Goal: Task Accomplishment & Management: Manage account settings

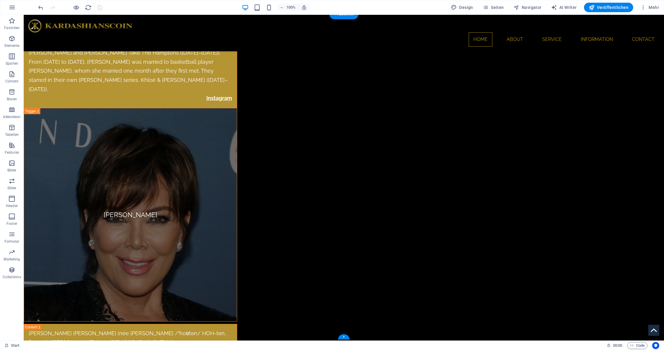
scroll to position [3533, 0]
click at [347, 338] on div "+" at bounding box center [344, 337] width 12 height 5
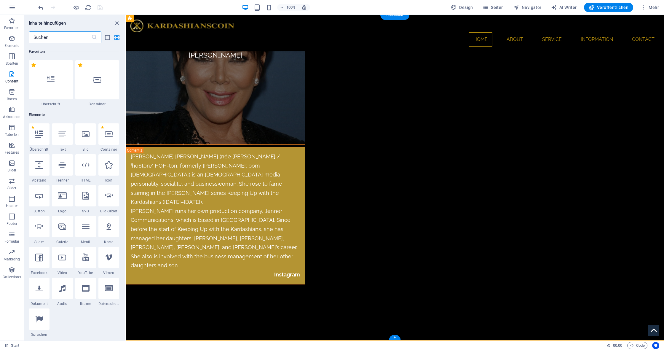
scroll to position [3283, 0]
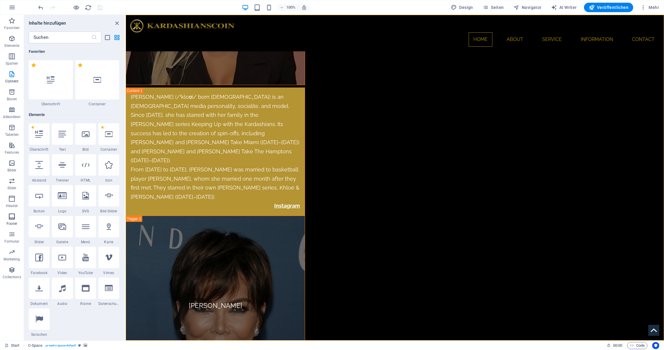
click at [12, 217] on icon "button" at bounding box center [11, 216] width 7 height 7
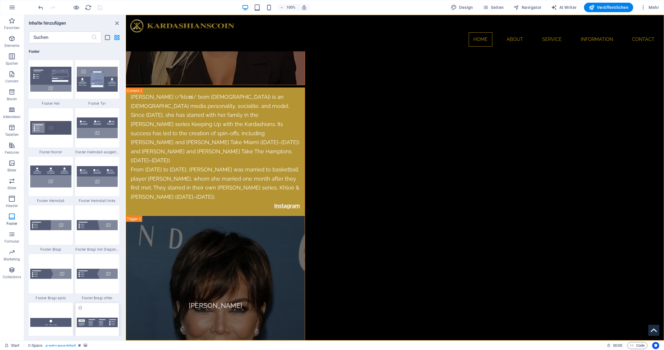
scroll to position [3928, 0]
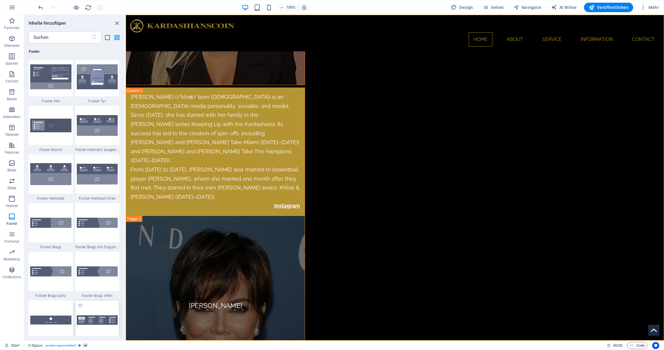
click at [103, 319] on img at bounding box center [97, 320] width 41 height 10
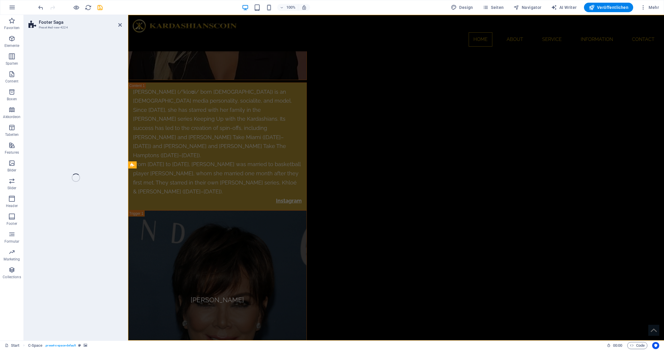
select select "rem"
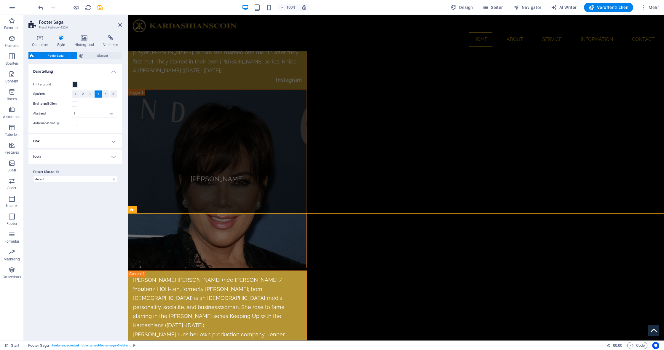
scroll to position [3403, 0]
click at [143, 211] on span "Footer Saga" at bounding box center [147, 210] width 20 height 4
click at [94, 55] on span "Element" at bounding box center [102, 55] width 35 height 7
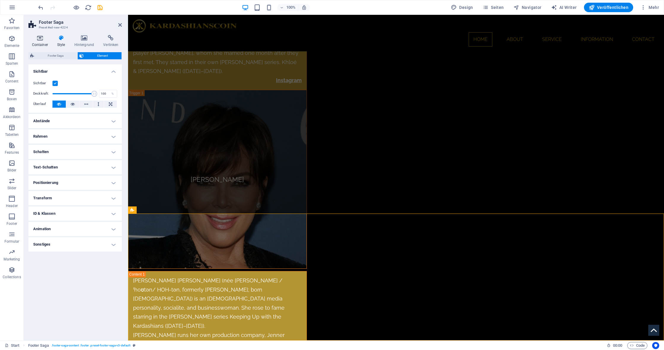
click at [38, 38] on icon at bounding box center [39, 38] width 23 height 6
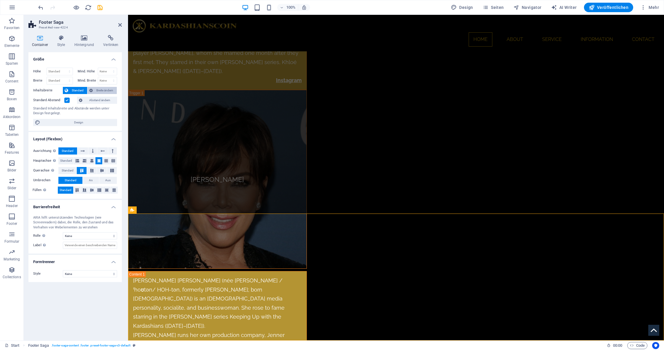
click at [105, 92] on span "Breite ändern" at bounding box center [105, 90] width 20 height 7
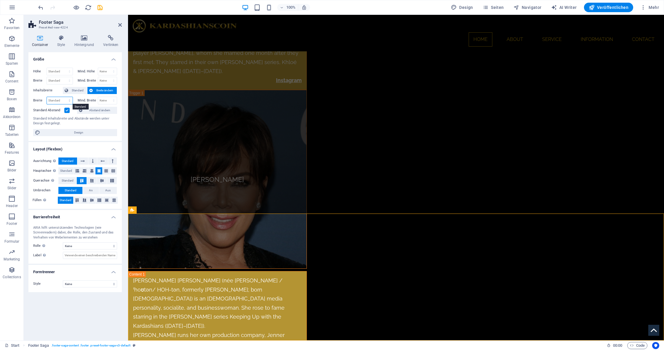
select select "%"
type input "80"
click at [86, 44] on h4 "Hintergrund" at bounding box center [85, 41] width 29 height 12
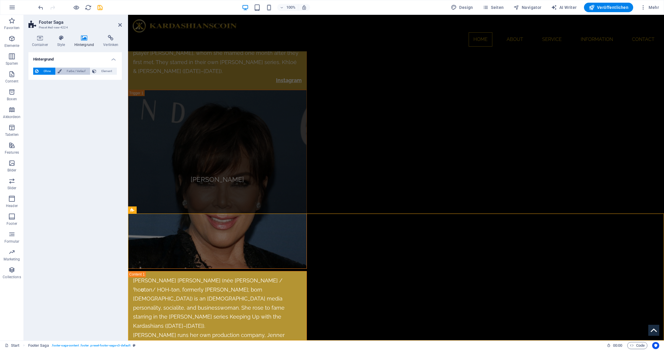
click at [73, 73] on span "Farbe / Verlauf" at bounding box center [75, 71] width 25 height 7
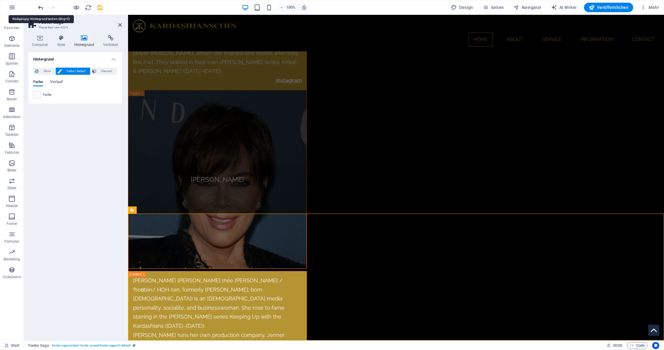
click at [41, 9] on icon "undo" at bounding box center [40, 7] width 7 height 7
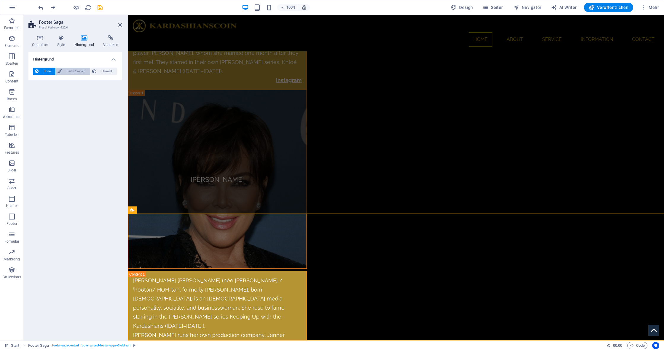
click at [78, 74] on span "Farbe / Verlauf" at bounding box center [75, 71] width 25 height 7
click at [39, 95] on span at bounding box center [37, 95] width 7 height 7
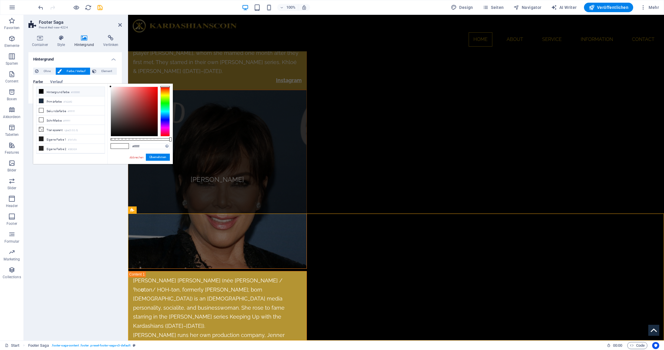
click at [41, 90] on icon at bounding box center [41, 91] width 4 height 4
type input "#000000"
click at [159, 157] on button "Übernehmen" at bounding box center [158, 157] width 24 height 7
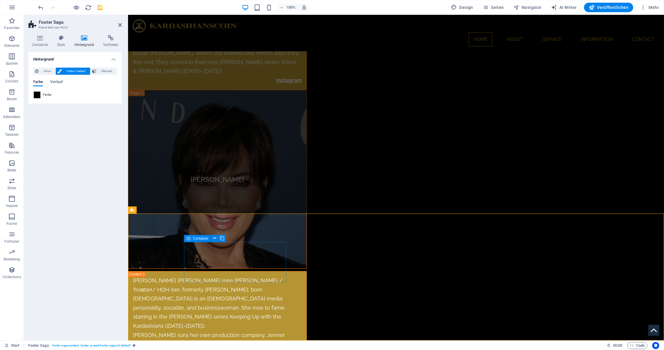
click at [188, 239] on icon at bounding box center [188, 238] width 4 height 7
click at [42, 40] on icon at bounding box center [39, 38] width 23 height 6
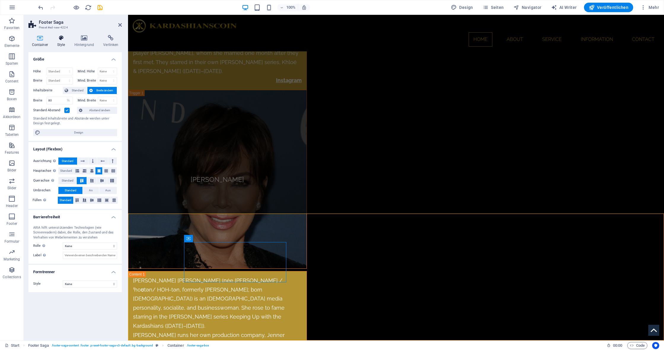
click at [57, 40] on icon at bounding box center [61, 38] width 15 height 6
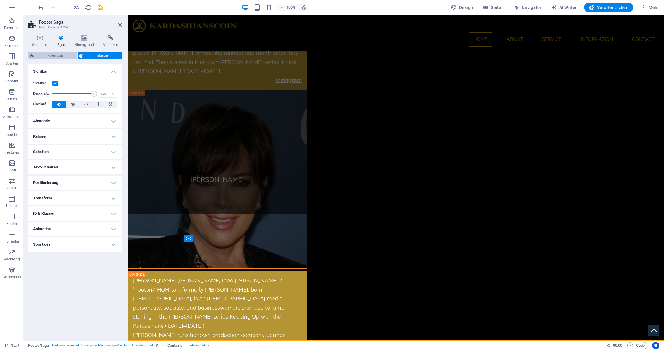
click at [54, 55] on span "Footer Saga" at bounding box center [56, 55] width 40 height 7
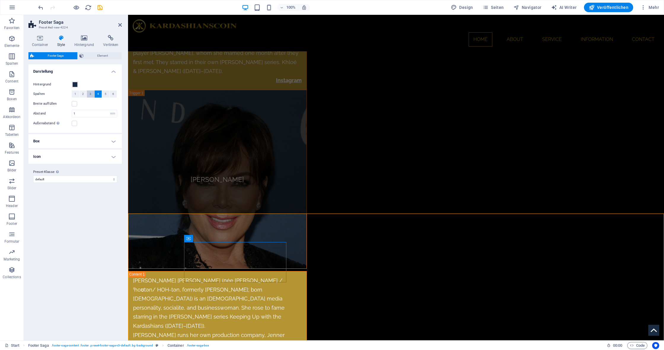
click at [90, 94] on span "3" at bounding box center [91, 93] width 2 height 7
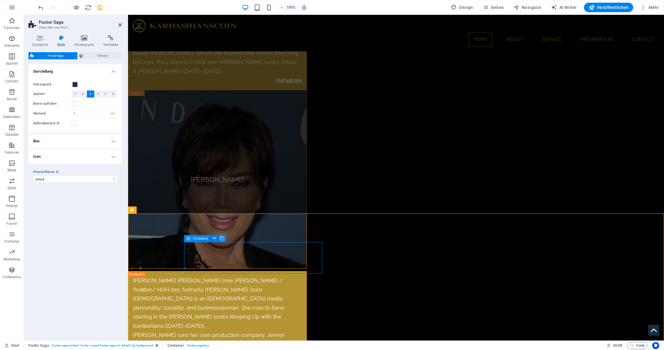
click at [189, 239] on icon at bounding box center [188, 238] width 4 height 7
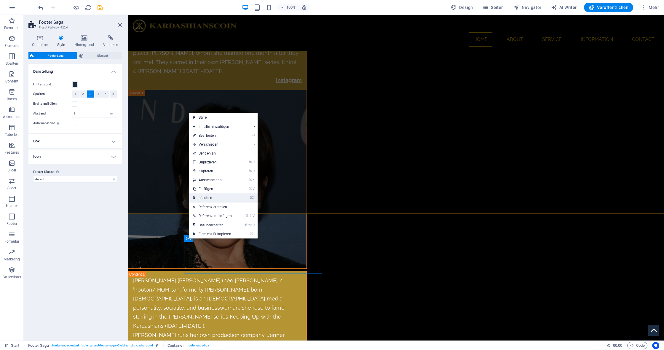
click at [221, 197] on link "⌦ Löschen" at bounding box center [212, 197] width 46 height 9
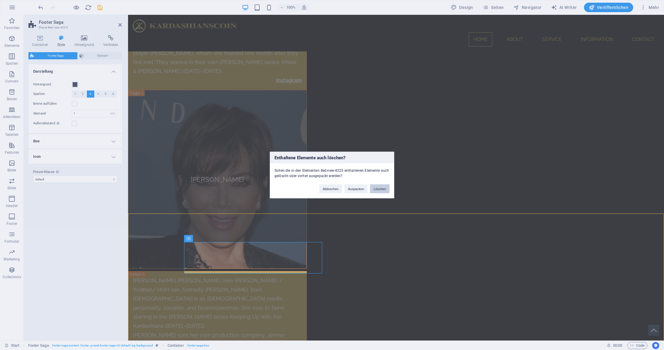
click at [380, 186] on button "Löschen" at bounding box center [380, 188] width 20 height 9
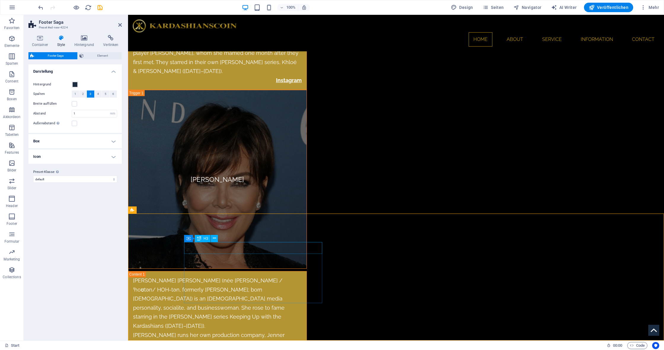
click at [206, 239] on span "H3" at bounding box center [206, 239] width 4 height 4
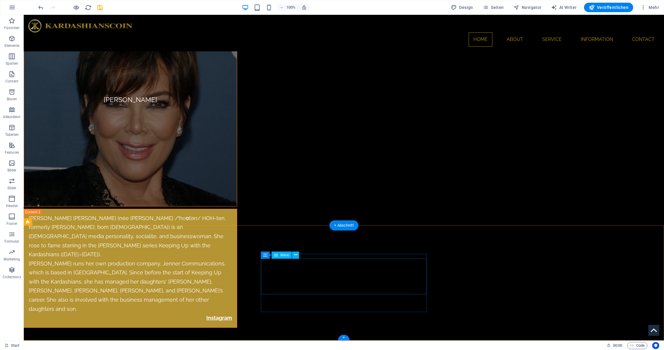
scroll to position [3648, 0]
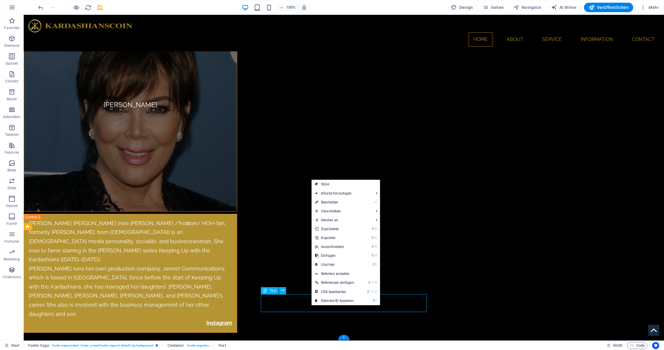
scroll to position [3643, 0]
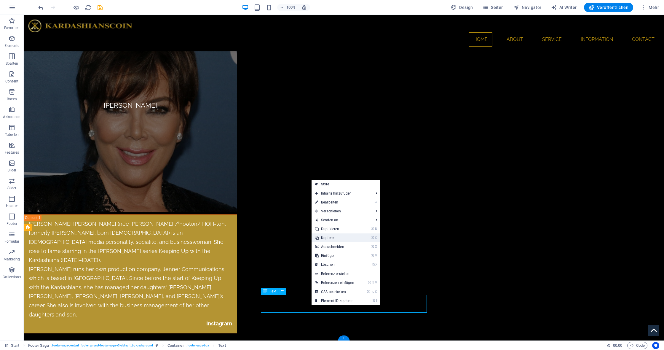
click at [330, 238] on link "⌘ C Kopieren" at bounding box center [335, 237] width 46 height 9
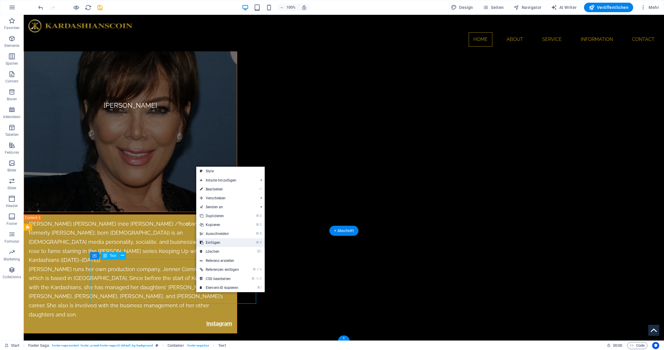
click at [225, 245] on link "⌘ V Einfügen" at bounding box center [219, 242] width 46 height 9
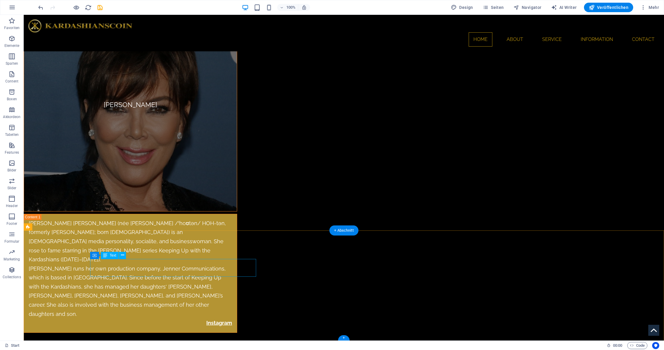
scroll to position [3642, 0]
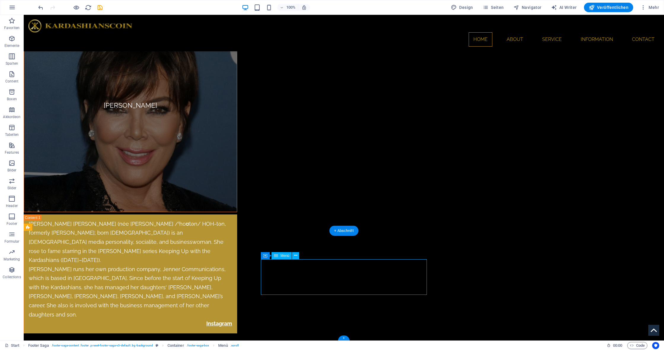
scroll to position [3642, 0]
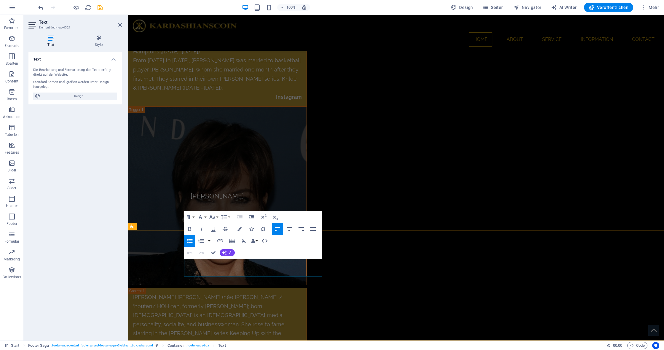
click at [196, 248] on icon "button" at bounding box center [197, 247] width 7 height 7
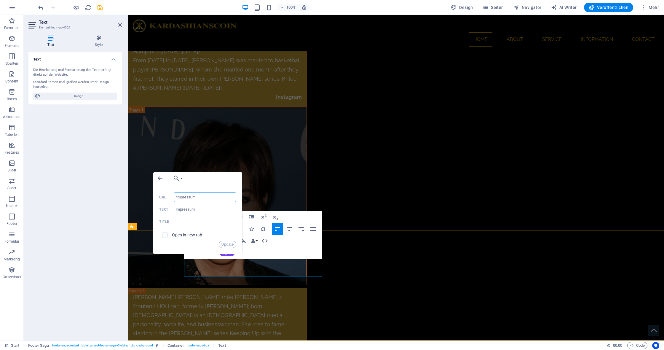
click at [188, 198] on input "/impressum" at bounding box center [205, 196] width 63 height 9
drag, startPoint x: 199, startPoint y: 210, endPoint x: 153, endPoint y: 208, distance: 46.3
click at [153, 208] on div "Back Choose Link Start Subpage Legal Notice Privacy Datei wählen ... /impressum…" at bounding box center [197, 213] width 89 height 82
click at [188, 212] on input "Impressum" at bounding box center [205, 209] width 63 height 9
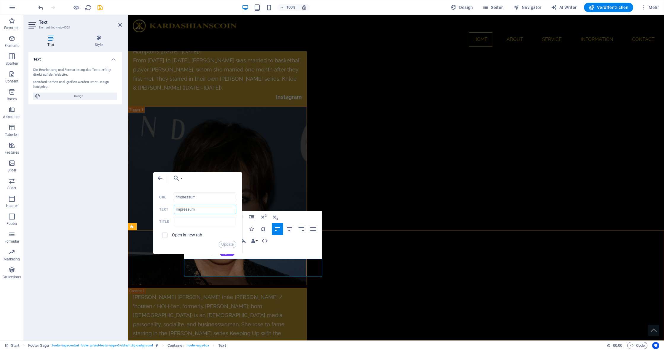
click at [188, 212] on input "Impressum" at bounding box center [205, 209] width 63 height 9
type input "Whitepaper"
click at [163, 234] on input "checkbox" at bounding box center [163, 234] width 5 height 5
checkbox input "true"
click at [190, 200] on input "/impressum" at bounding box center [205, 196] width 63 height 9
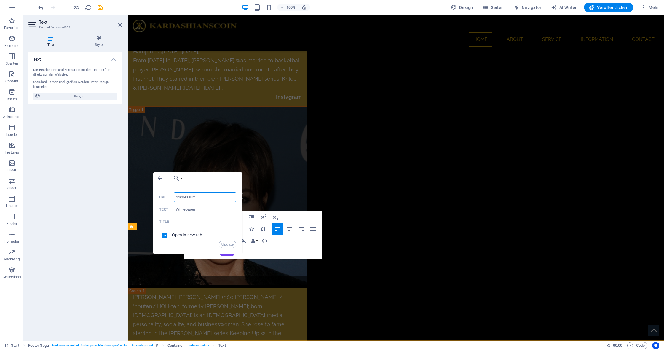
click at [190, 200] on input "/impressum" at bounding box center [205, 196] width 63 height 9
click at [230, 244] on button "Update" at bounding box center [228, 244] width 18 height 7
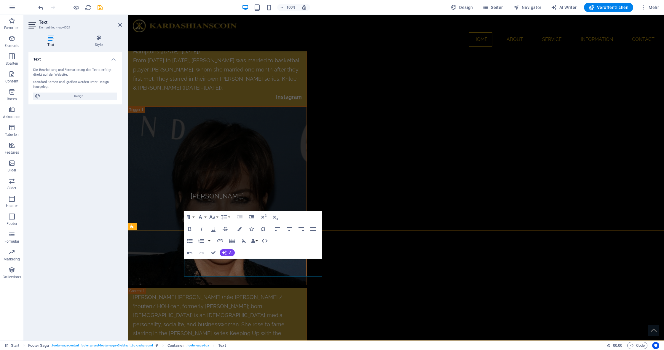
type input "/datenschutz"
type input "Datenschutz"
checkbox input "false"
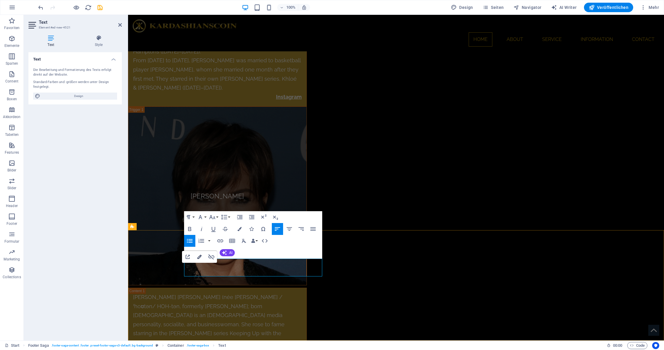
click at [198, 257] on icon "button" at bounding box center [199, 256] width 7 height 7
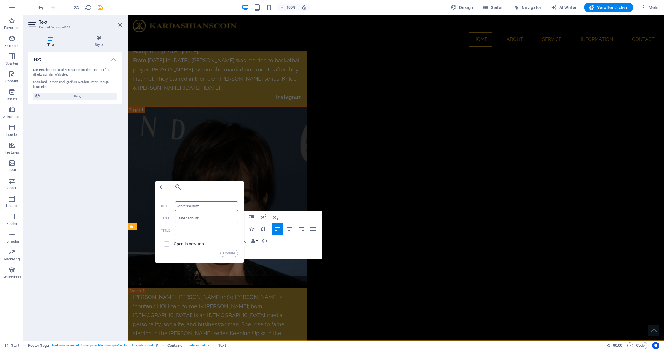
click at [188, 208] on input "/datenschutz" at bounding box center [206, 205] width 63 height 9
type input "/onepager"
drag, startPoint x: 332, startPoint y: 233, endPoint x: 130, endPoint y: 218, distance: 202.7
click at [184, 220] on input "Datenschutz" at bounding box center [206, 217] width 63 height 9
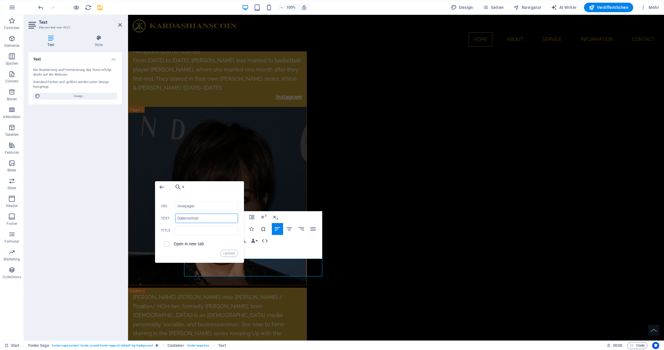
click at [184, 220] on input "Datenschutz" at bounding box center [206, 217] width 63 height 9
type input "Onepager"
click at [166, 243] on input "checkbox" at bounding box center [165, 242] width 5 height 5
checkbox input "true"
click at [227, 254] on button "Update" at bounding box center [229, 253] width 18 height 7
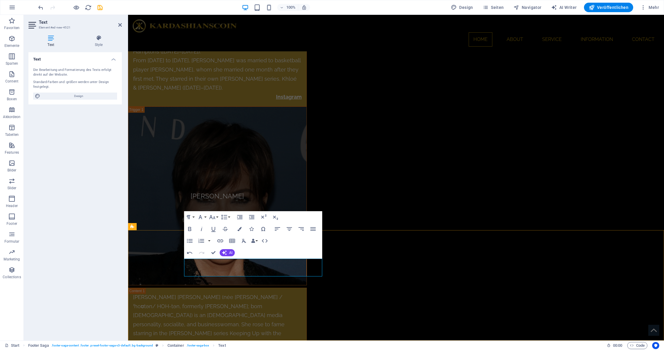
drag, startPoint x: 215, startPoint y: 281, endPoint x: 173, endPoint y: 281, distance: 42.7
type input "AML Policy"
checkbox input "false"
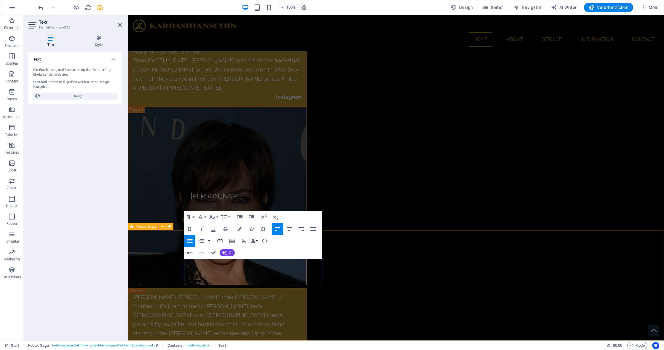
click at [221, 241] on icon "button" at bounding box center [220, 240] width 7 height 7
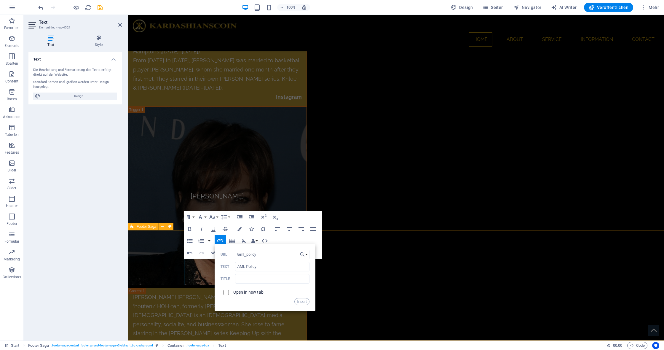
type input "/aml_policy"
click at [226, 293] on input "checkbox" at bounding box center [225, 291] width 5 height 5
checkbox input "true"
click at [303, 302] on button "Insert" at bounding box center [301, 301] width 15 height 7
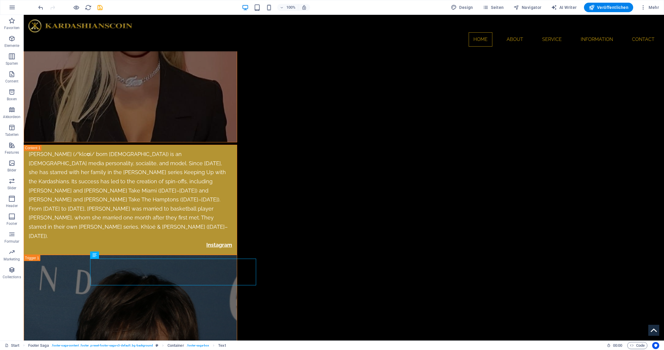
scroll to position [3644, 0]
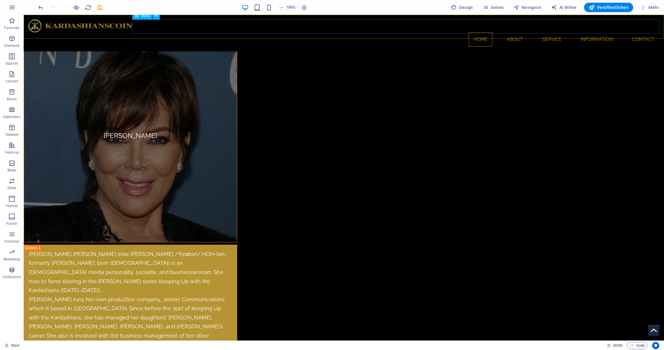
scroll to position [3612, 0]
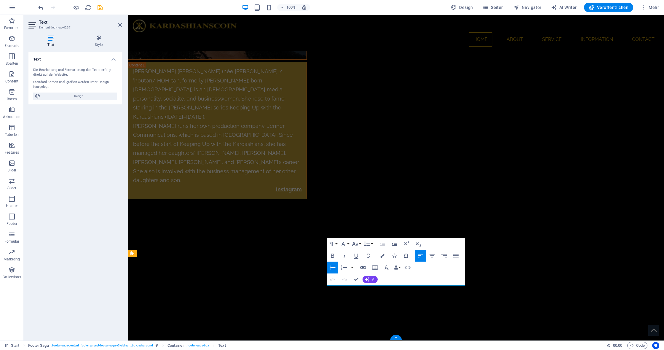
scroll to position [3360, 0]
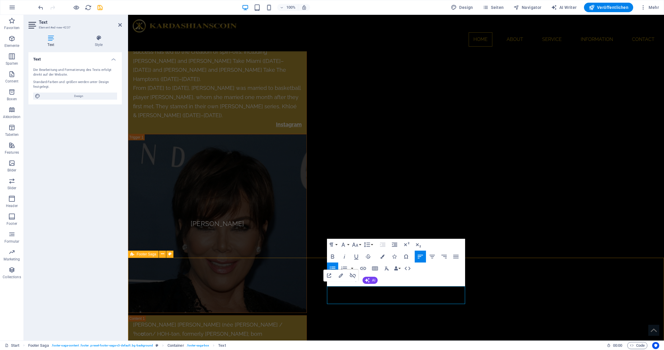
click at [341, 277] on icon "button" at bounding box center [341, 275] width 4 height 4
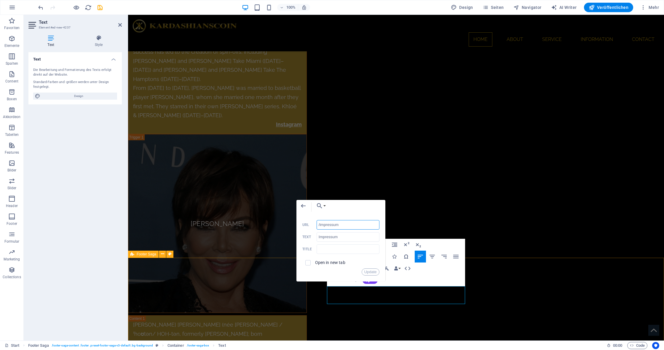
click at [331, 226] on input "/impressum" at bounding box center [348, 224] width 63 height 9
type input "/privacy"
type input "I"
type input "Privacy Policy"
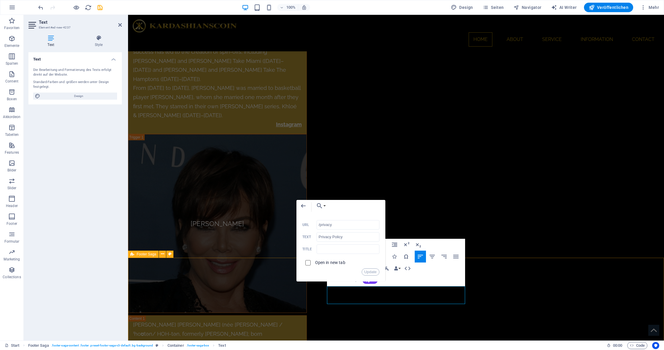
click at [307, 263] on input "checkbox" at bounding box center [306, 261] width 5 height 5
checkbox input "true"
click at [372, 271] on button "Update" at bounding box center [371, 271] width 18 height 7
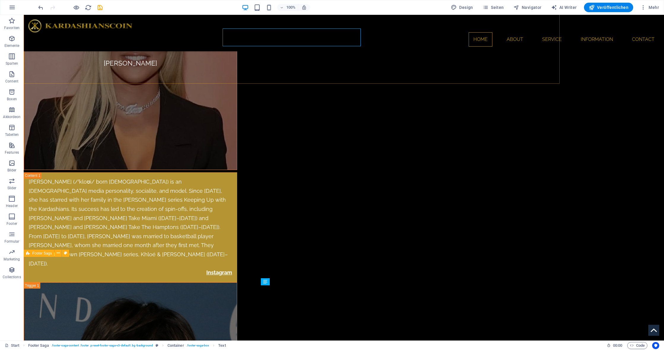
scroll to position [3617, 0]
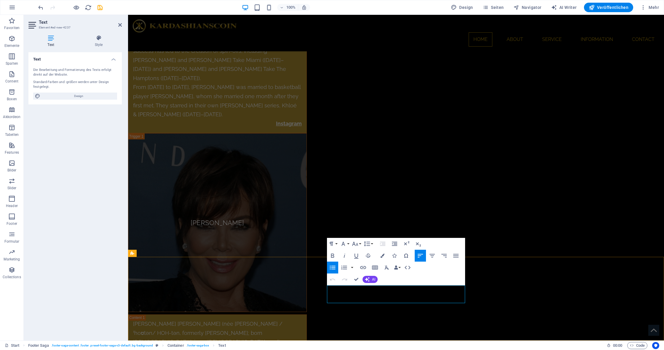
click at [342, 283] on icon "button" at bounding box center [342, 283] width 4 height 4
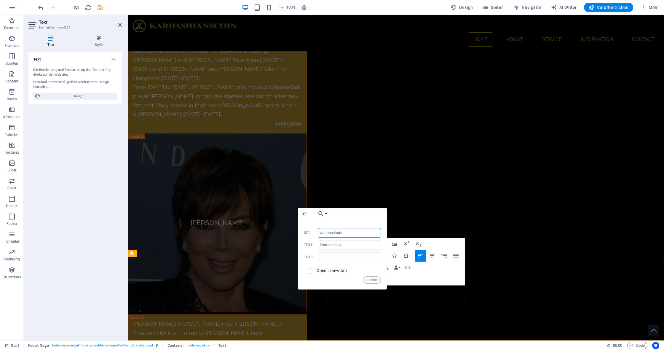
click at [337, 232] on input "/datenschutz" at bounding box center [349, 232] width 63 height 9
type input "/terms"
type input "D"
type input "Terms of use"
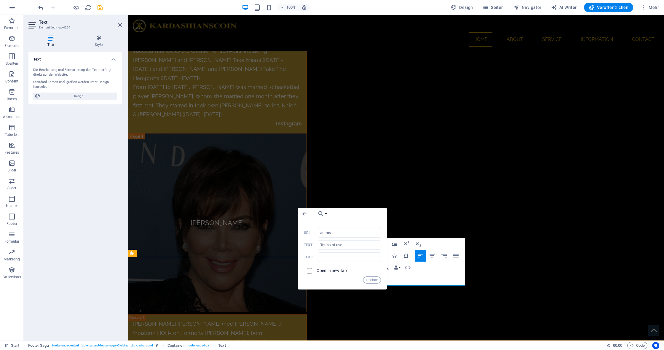
click at [308, 270] on input "checkbox" at bounding box center [308, 269] width 5 height 5
checkbox input "true"
click at [368, 278] on button "Update" at bounding box center [372, 279] width 18 height 7
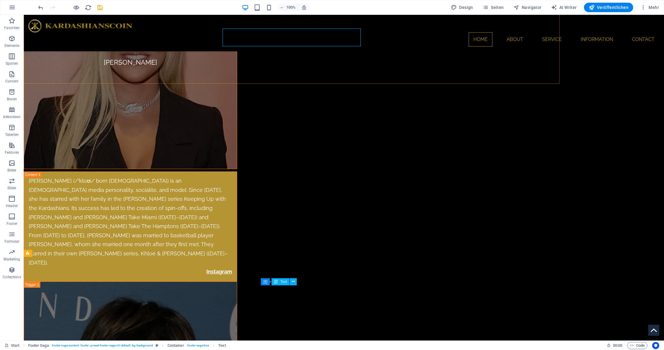
scroll to position [3617, 0]
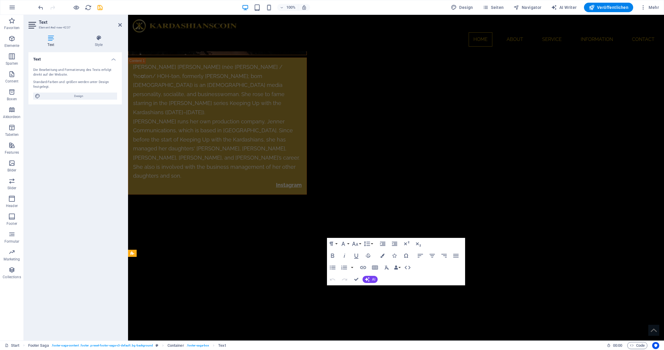
scroll to position [3360, 0]
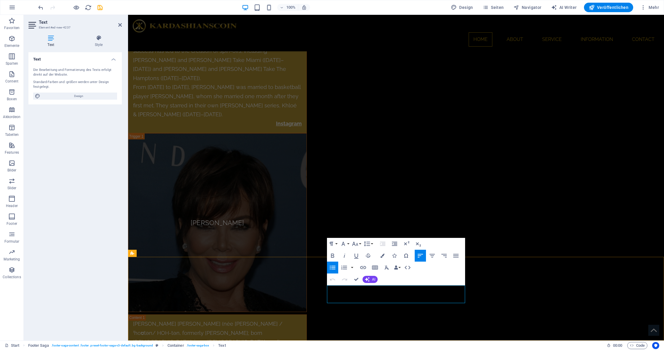
drag, startPoint x: 377, startPoint y: 309, endPoint x: 327, endPoint y: 310, distance: 49.8
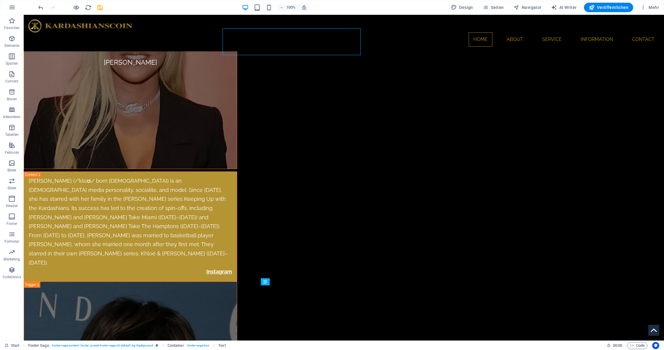
scroll to position [3617, 0]
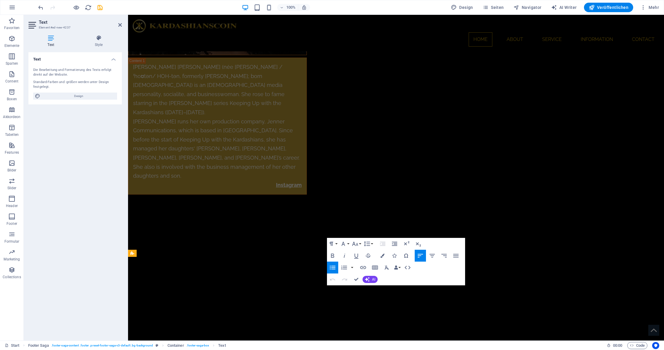
scroll to position [3360, 0]
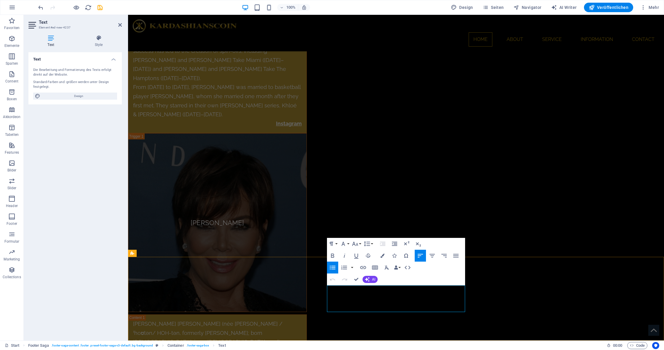
drag, startPoint x: 384, startPoint y: 308, endPoint x: 323, endPoint y: 309, distance: 61.4
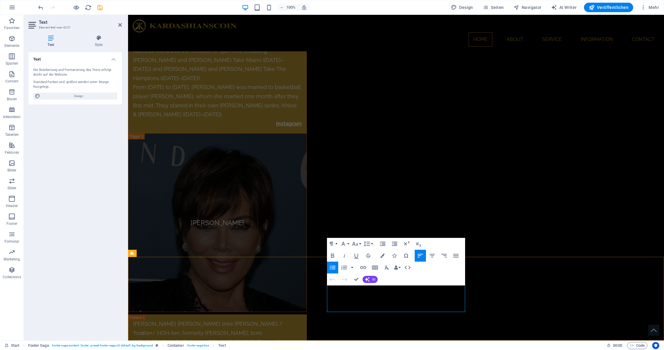
click at [364, 268] on icon "button" at bounding box center [363, 267] width 6 height 3
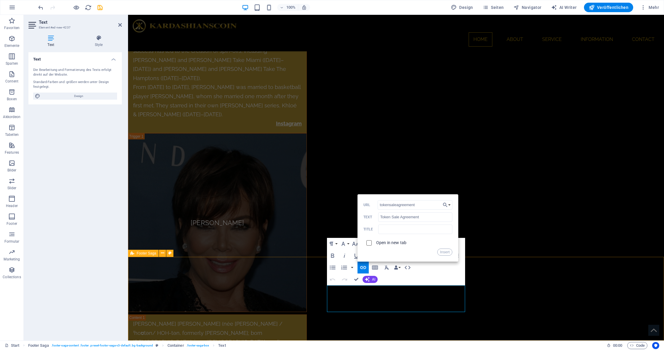
type input "tokensaleagreement"
click at [369, 244] on input "checkbox" at bounding box center [368, 241] width 5 height 5
checkbox input "true"
click at [450, 252] on button "Insert" at bounding box center [444, 251] width 15 height 7
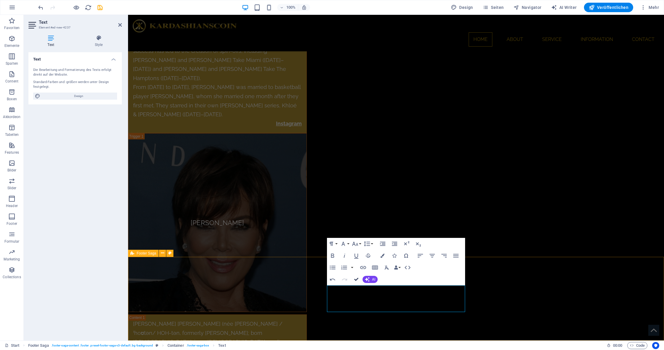
scroll to position [3617, 0]
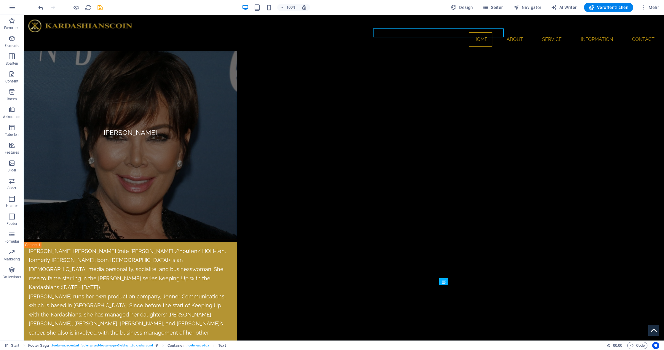
scroll to position [3617, 0]
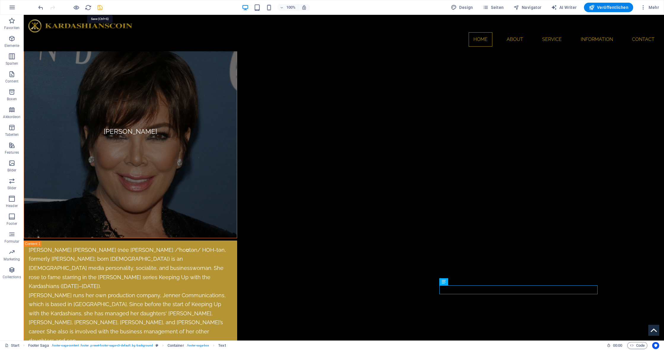
click at [98, 7] on icon "save" at bounding box center [100, 7] width 7 height 7
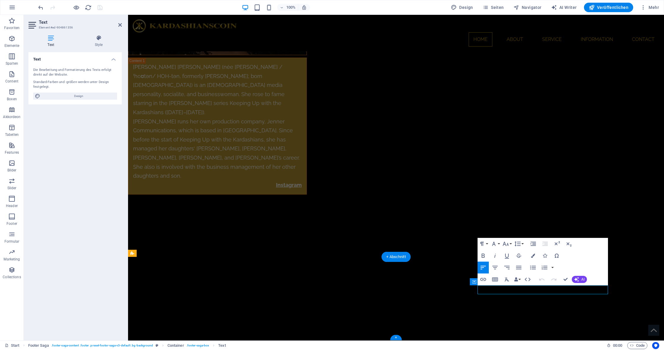
scroll to position [3360, 0]
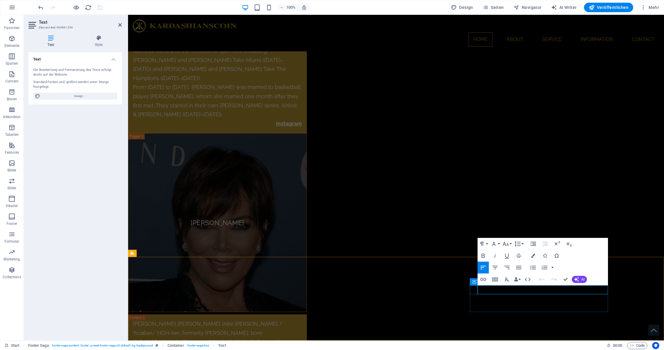
drag, startPoint x: 516, startPoint y: 290, endPoint x: 474, endPoint y: 289, distance: 42.4
click at [484, 280] on icon "button" at bounding box center [483, 279] width 7 height 7
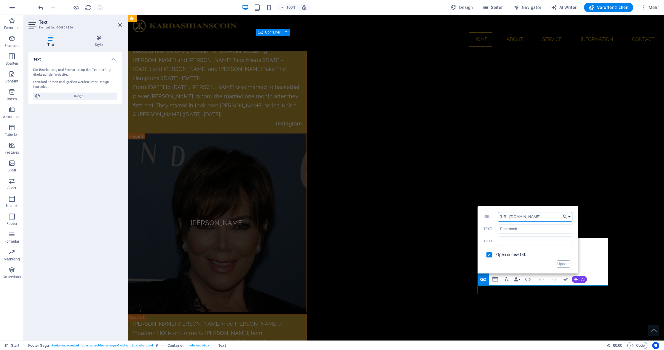
type input "[URL][DOMAIN_NAME]"
click at [561, 264] on button "Update" at bounding box center [564, 263] width 18 height 7
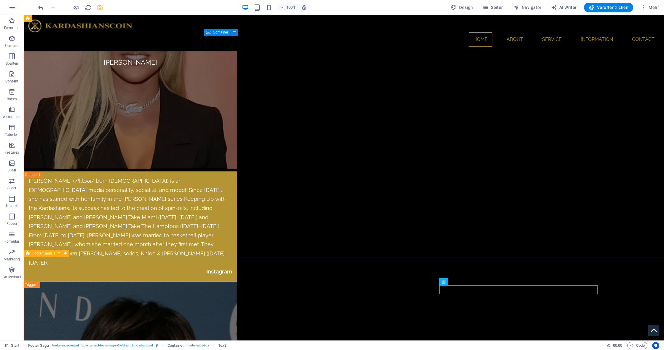
scroll to position [3617, 0]
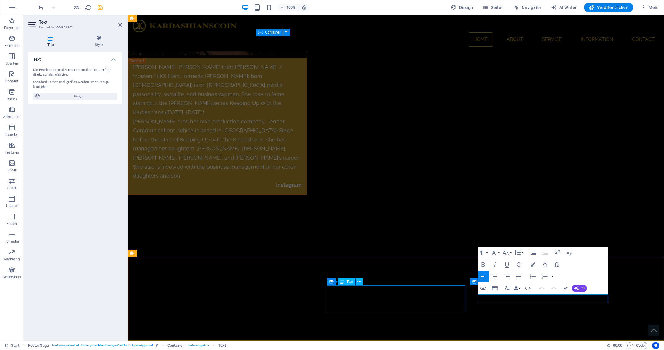
scroll to position [3360, 0]
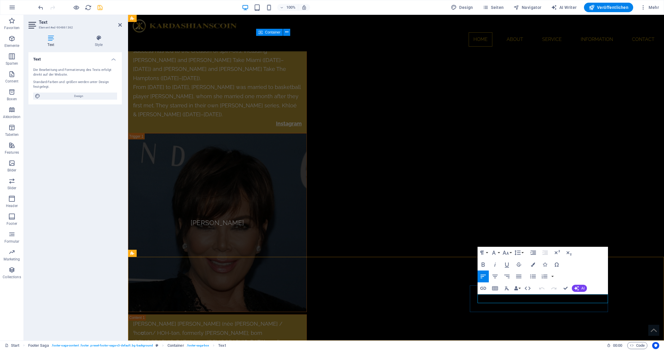
drag, startPoint x: 498, startPoint y: 299, endPoint x: 478, endPoint y: 298, distance: 19.6
click at [484, 283] on icon "button" at bounding box center [485, 283] width 7 height 7
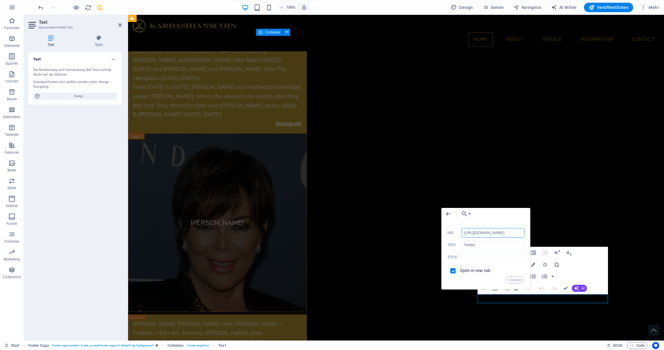
drag, startPoint x: 505, startPoint y: 234, endPoint x: 455, endPoint y: 233, distance: 50.1
click at [455, 233] on div "[URL][DOMAIN_NAME] URL" at bounding box center [485, 233] width 77 height 10
type input "[URL][DOMAIN_NAME]"
click at [516, 279] on button "Update" at bounding box center [516, 279] width 18 height 7
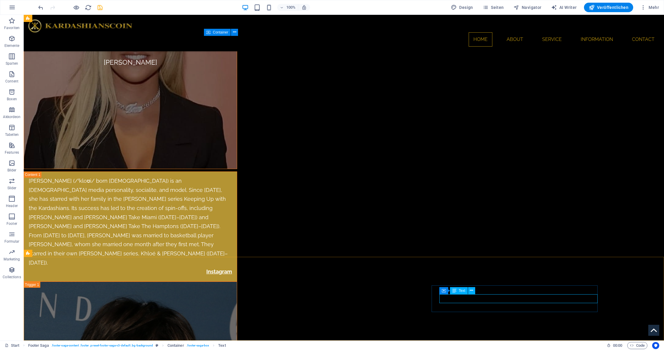
scroll to position [3617, 0]
